Goal: Entertainment & Leisure: Consume media (video, audio)

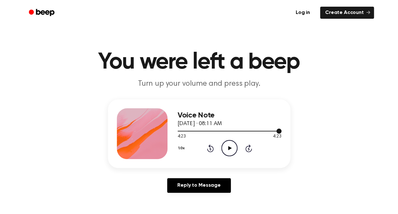
drag, startPoint x: 279, startPoint y: 131, endPoint x: 191, endPoint y: 131, distance: 87.5
click at [191, 131] on div at bounding box center [230, 131] width 104 height 1
click at [185, 130] on div at bounding box center [230, 130] width 104 height 5
click at [180, 129] on span at bounding box center [182, 130] width 5 height 5
drag, startPoint x: 178, startPoint y: 131, endPoint x: 174, endPoint y: 129, distance: 4.5
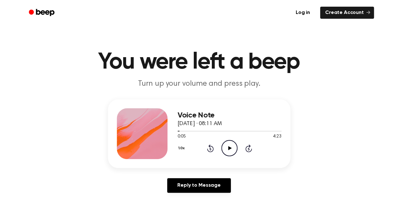
click at [174, 129] on div "Voice Note September 26, 2025 · 08:11 AM 0:05 4:23 Your browser does not suppor…" at bounding box center [199, 133] width 183 height 68
drag, startPoint x: 179, startPoint y: 132, endPoint x: 173, endPoint y: 132, distance: 6.4
click at [173, 132] on div "Voice Note September 26, 2025 · 08:11 AM 0:05 4:23 Your browser does not suppor…" at bounding box center [199, 133] width 183 height 68
click at [177, 131] on span at bounding box center [177, 130] width 5 height 5
click at [174, 131] on span at bounding box center [175, 130] width 5 height 5
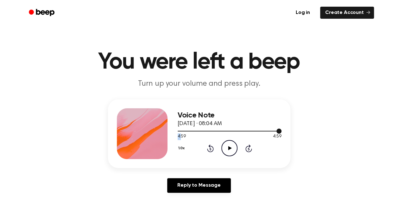
drag, startPoint x: 278, startPoint y: 129, endPoint x: 182, endPoint y: 133, distance: 96.1
click at [182, 133] on div "4:59 4:59 Your browser does not support the [object Object] element." at bounding box center [230, 134] width 104 height 12
click at [281, 131] on span at bounding box center [279, 130] width 5 height 5
drag, startPoint x: 281, startPoint y: 131, endPoint x: 221, endPoint y: 132, distance: 60.2
click at [221, 132] on div at bounding box center [230, 130] width 104 height 5
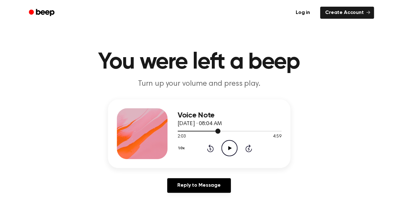
click at [179, 130] on div at bounding box center [230, 130] width 104 height 5
click at [228, 152] on icon "Play Audio" at bounding box center [230, 148] width 16 height 16
drag, startPoint x: 180, startPoint y: 132, endPoint x: 174, endPoint y: 132, distance: 6.0
click at [174, 132] on div "Voice Note [DATE] · 08:04 AM 0:08 4:59 Your browser does not support the [objec…" at bounding box center [199, 133] width 183 height 68
click at [177, 130] on span at bounding box center [178, 130] width 5 height 5
